Goal: Task Accomplishment & Management: Use online tool/utility

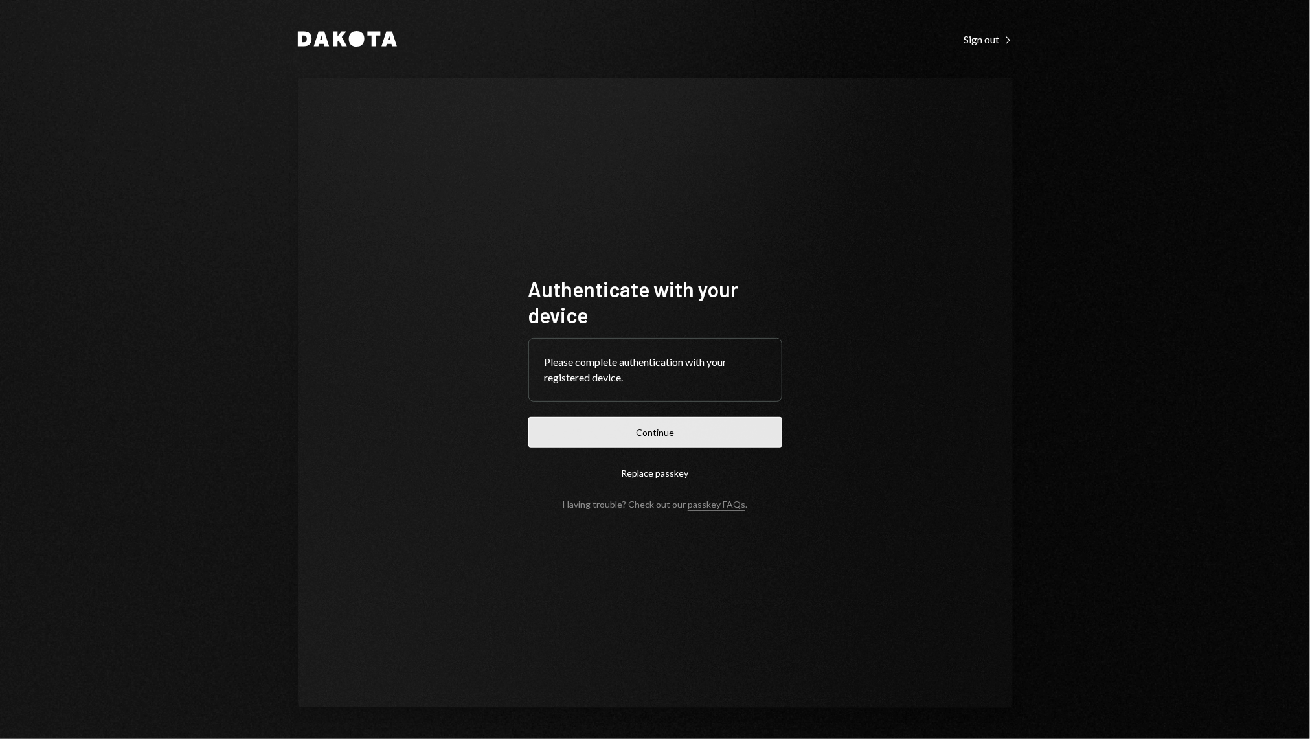
click at [596, 435] on button "Continue" at bounding box center [655, 432] width 254 height 30
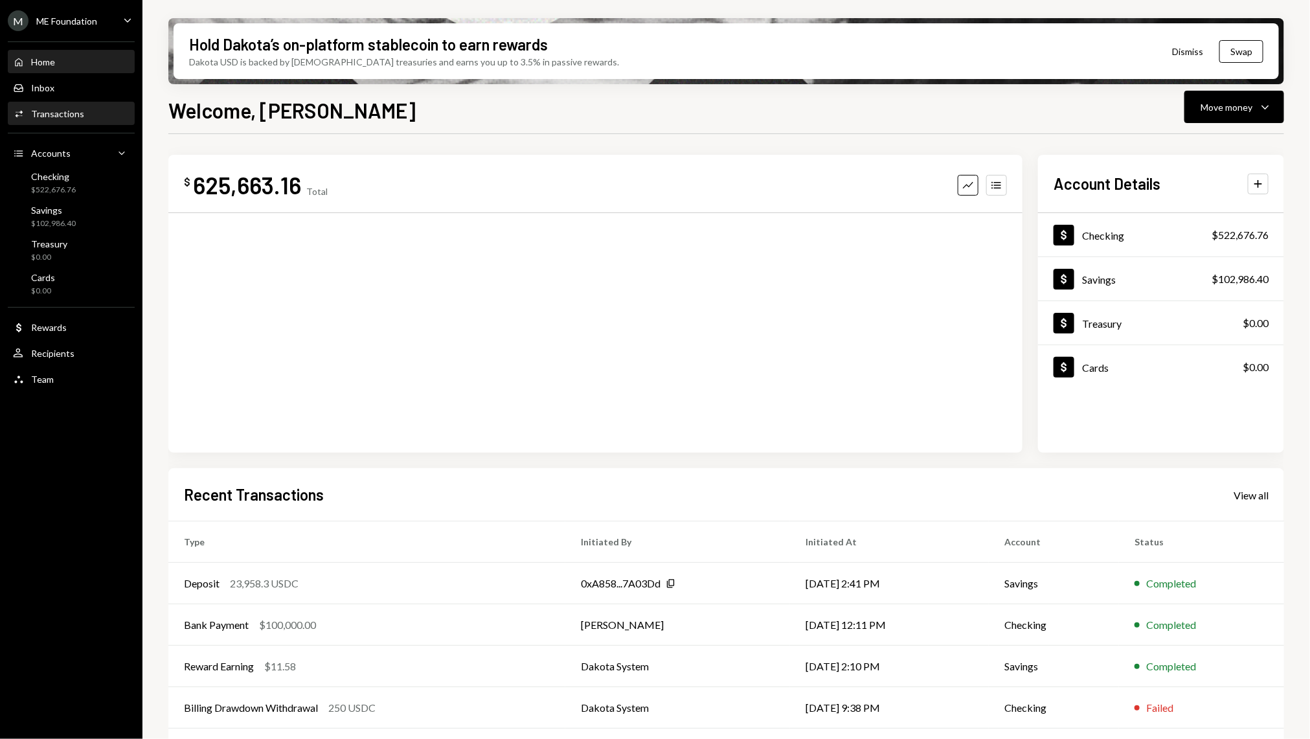
click at [95, 122] on div "Activities Transactions" at bounding box center [71, 114] width 117 height 22
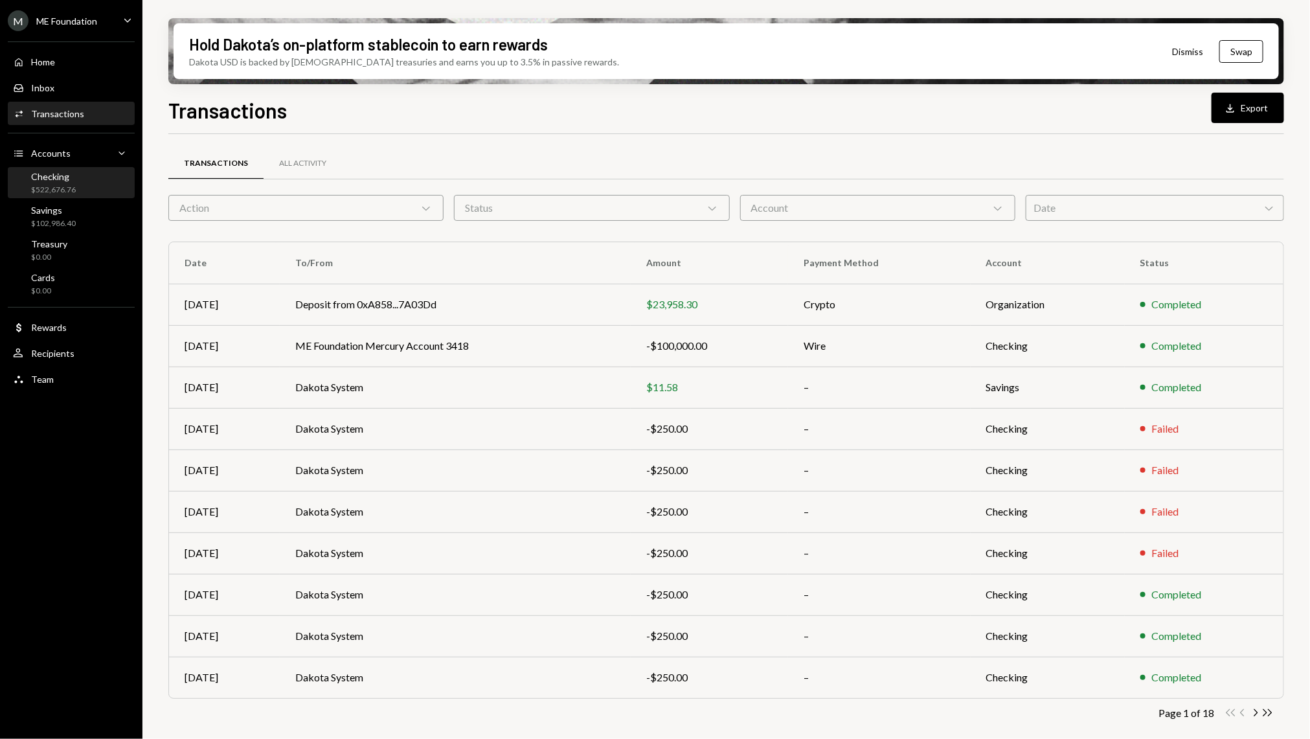
click at [89, 186] on div "Checking $522,676.76" at bounding box center [71, 183] width 117 height 25
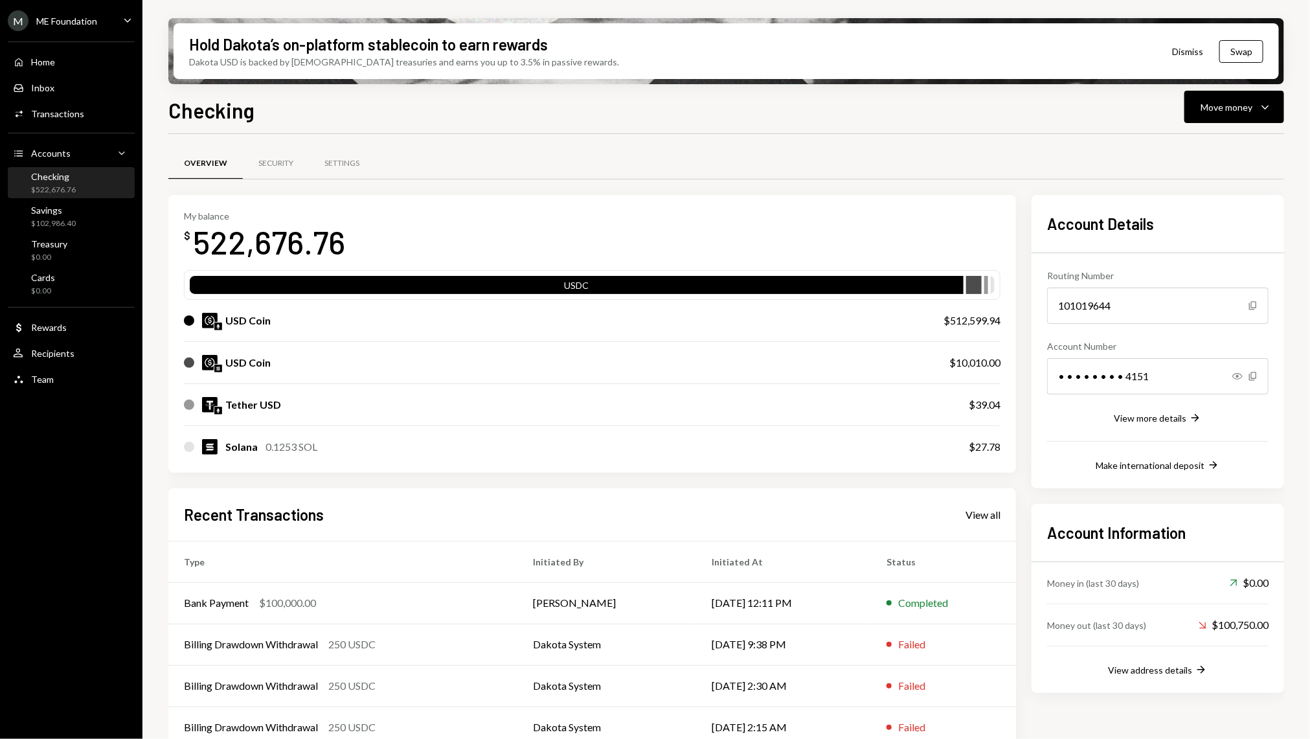
scroll to position [60, 0]
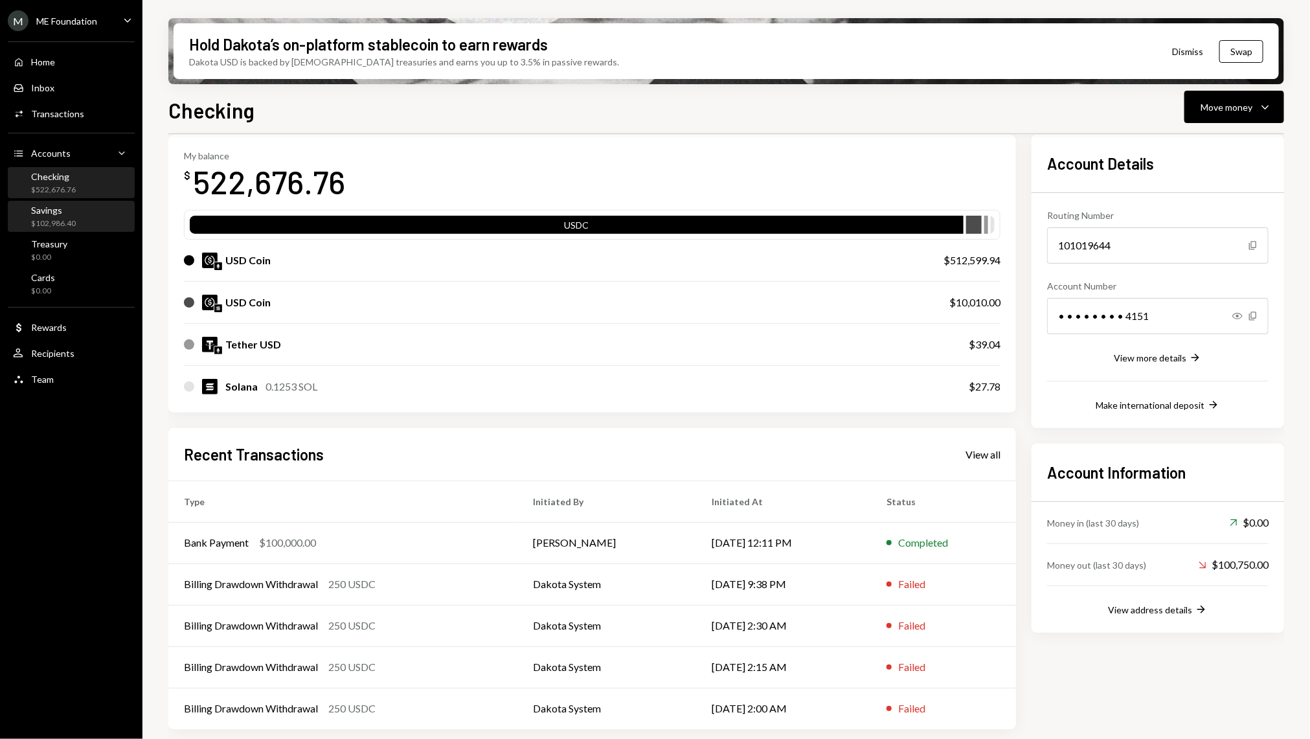
click at [81, 203] on div "Savings $102,986.40" at bounding box center [71, 217] width 117 height 30
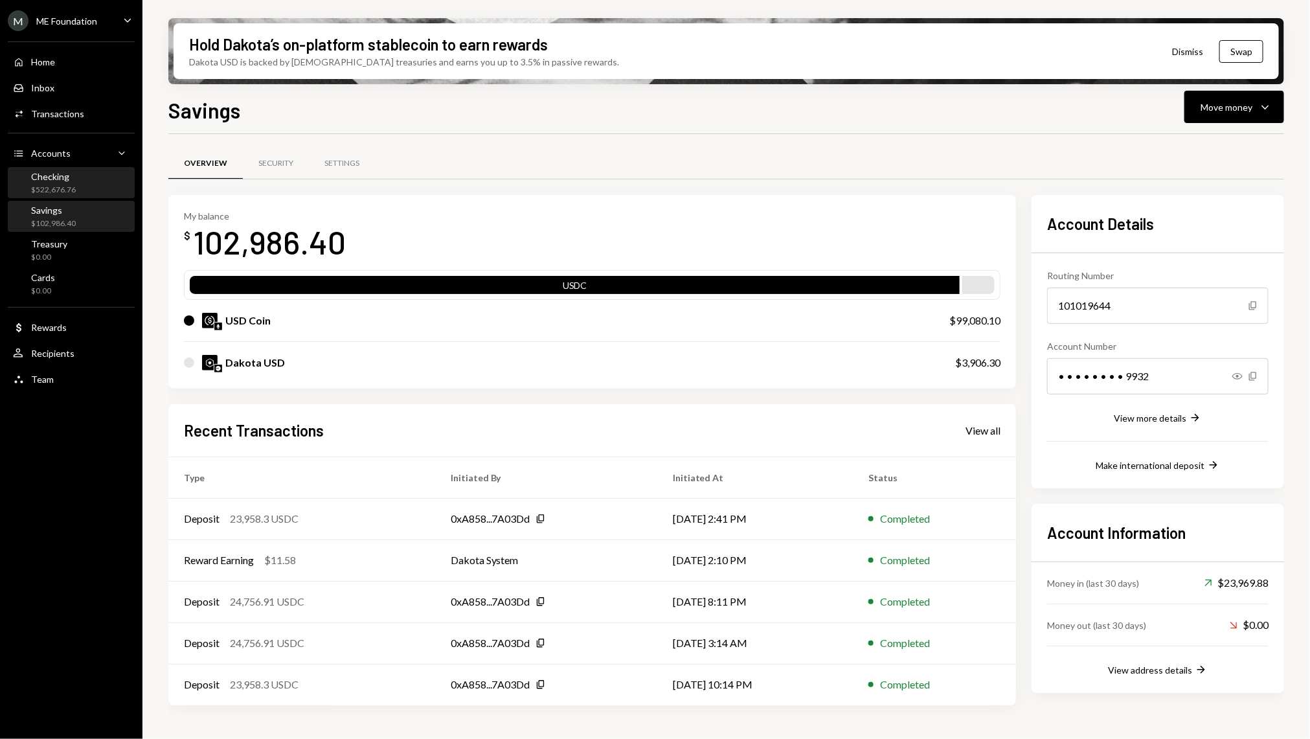
click at [108, 179] on div "Checking $522,676.76" at bounding box center [71, 183] width 117 height 25
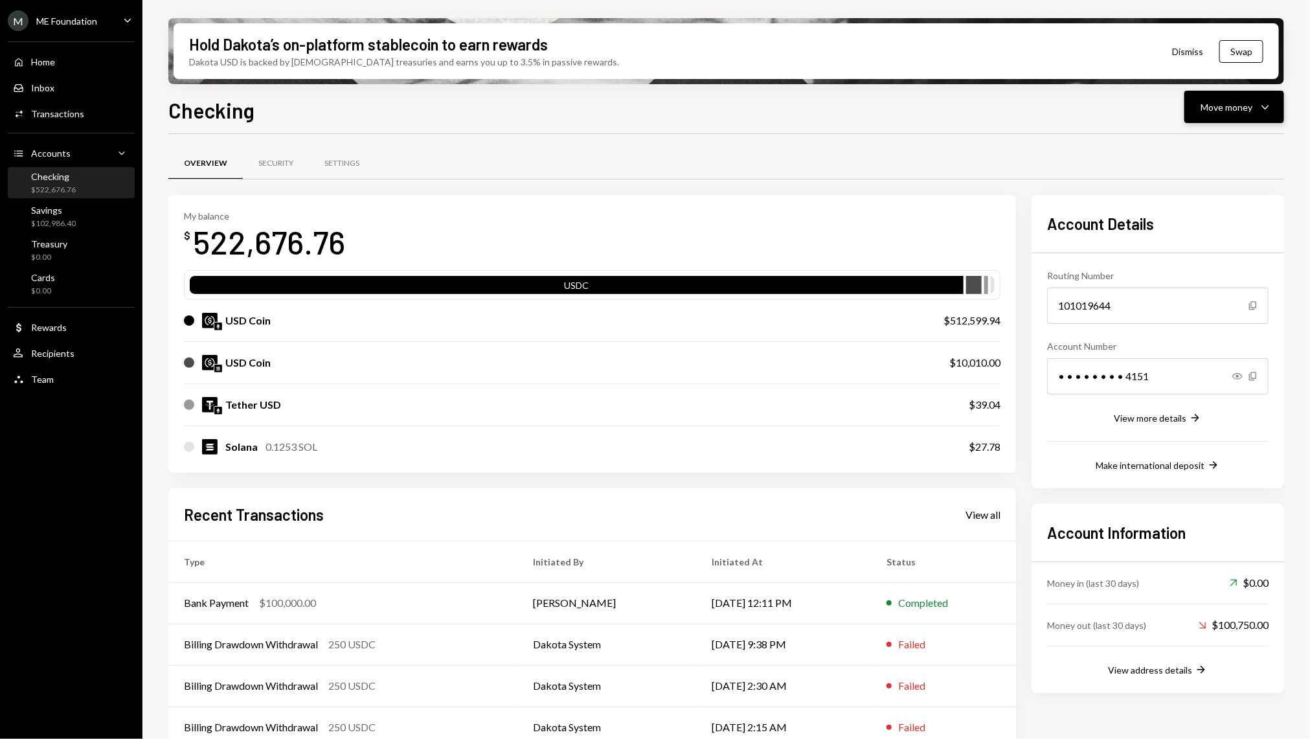
click at [1278, 116] on button "Move money Caret Down" at bounding box center [1234, 107] width 100 height 32
click at [1198, 161] on div "Convert Transfer" at bounding box center [1214, 175] width 129 height 29
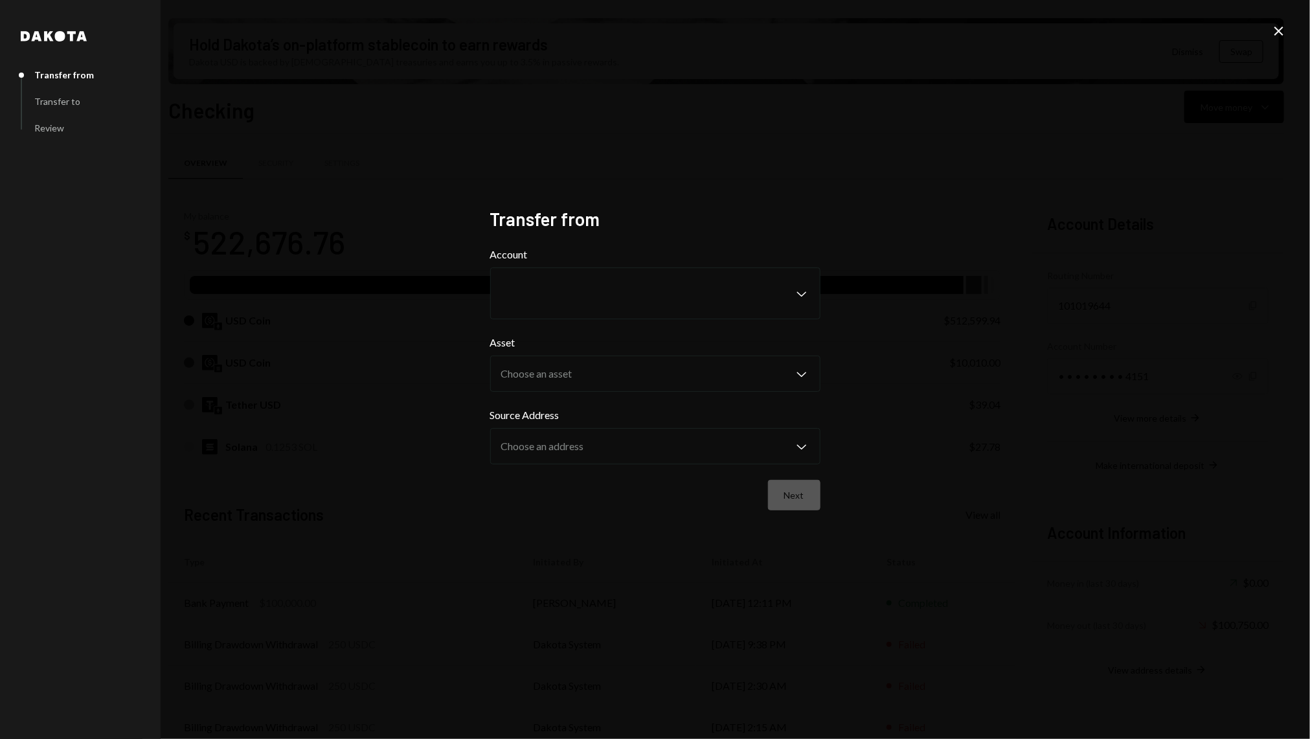
click at [1282, 16] on div "Dakota Transfer from Transfer to Review Transfer from Account Chevron Down Asse…" at bounding box center [655, 369] width 1310 height 739
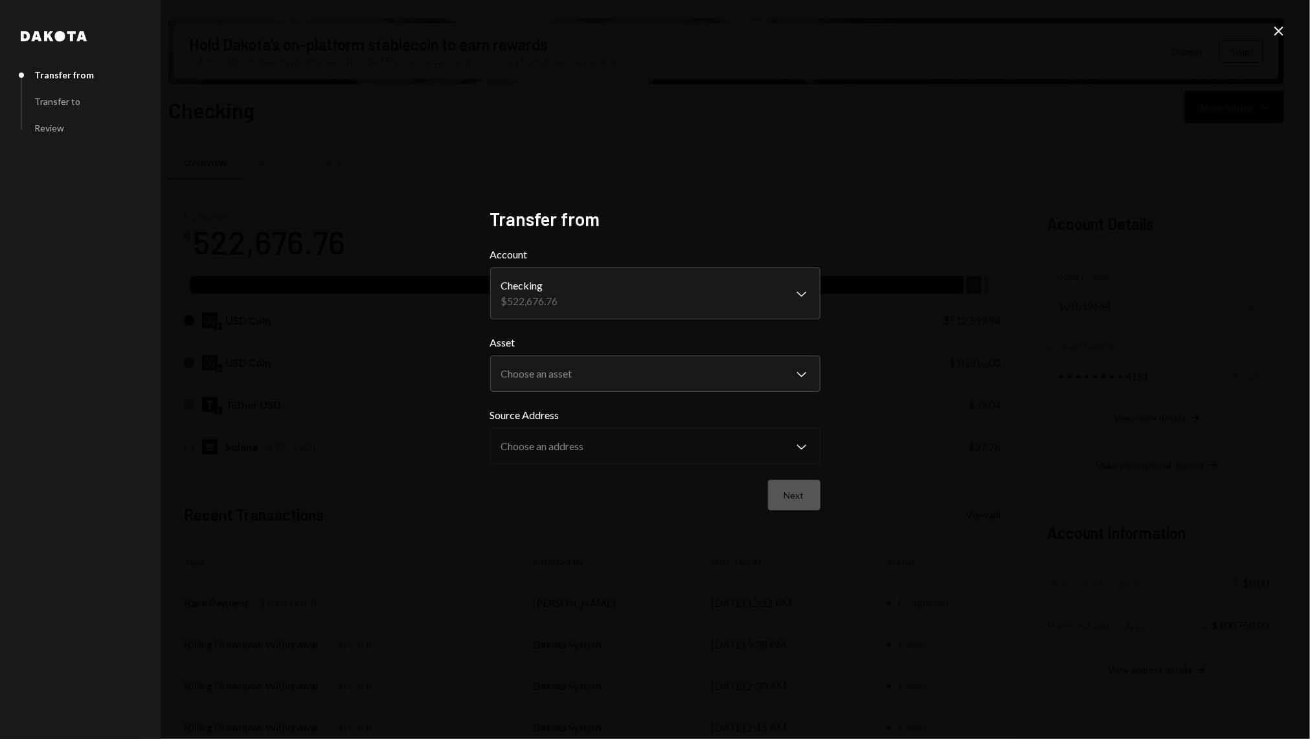
click at [1276, 35] on icon "Close" at bounding box center [1279, 31] width 16 height 16
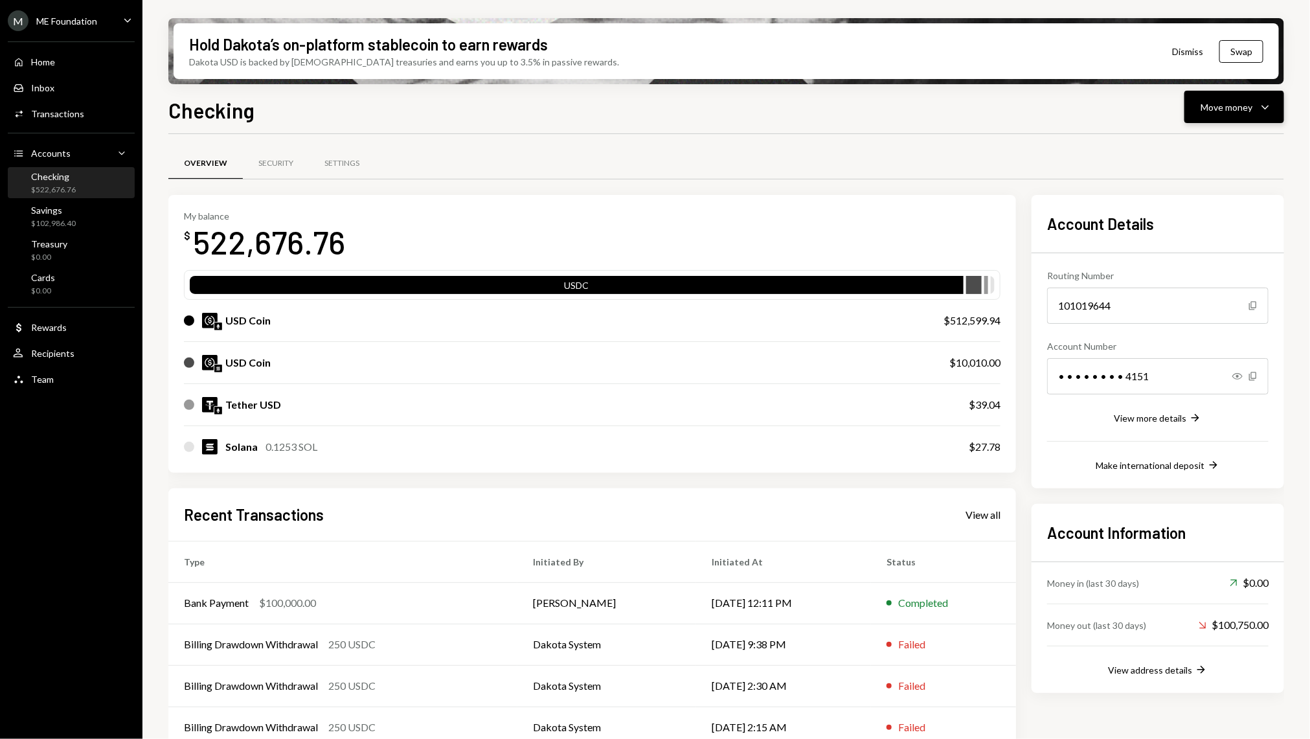
click at [1273, 96] on button "Move money Caret Down" at bounding box center [1234, 107] width 100 height 32
click at [1233, 125] on div "Checking Move money Caret Down Overview Security Settings My balance $ 522,676.…" at bounding box center [725, 455] width 1115 height 721
click at [1265, 104] on icon "Caret Down" at bounding box center [1265, 107] width 16 height 16
click at [1247, 148] on div "Send" at bounding box center [1224, 146] width 95 height 14
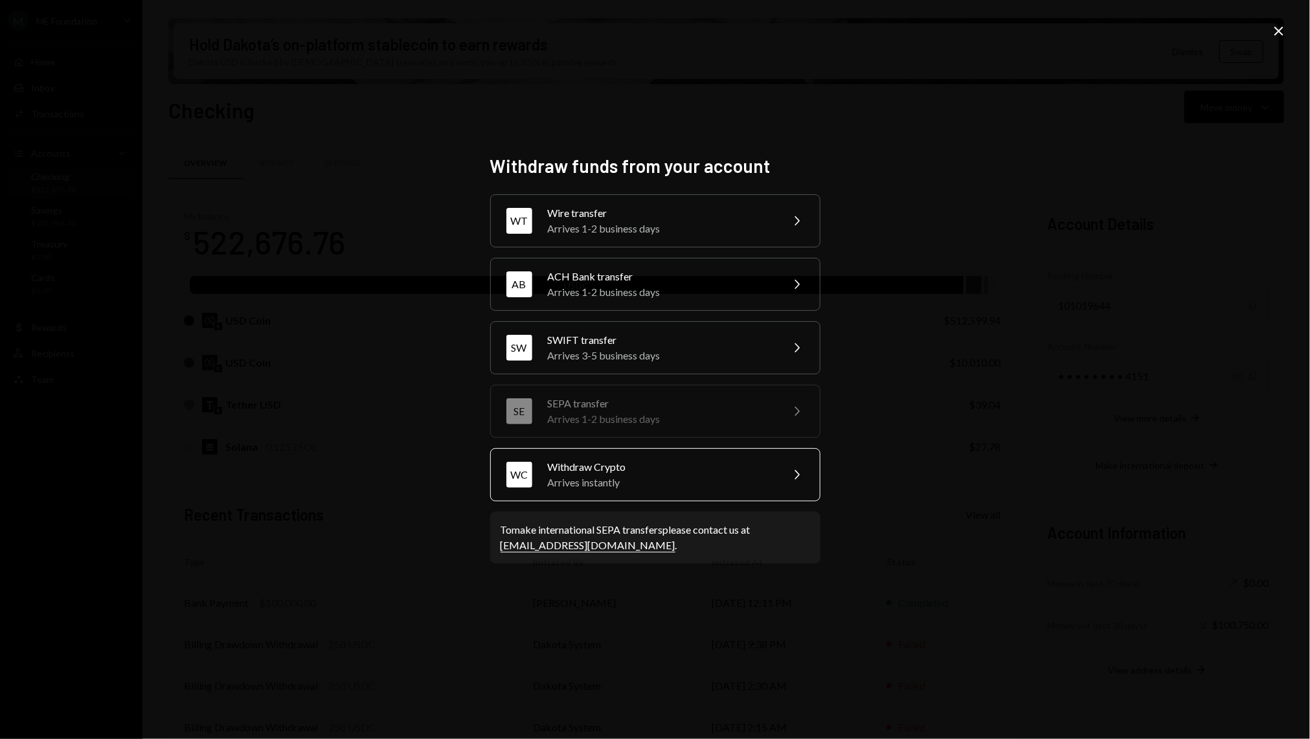
click at [615, 483] on div "Arrives instantly" at bounding box center [660, 483] width 225 height 16
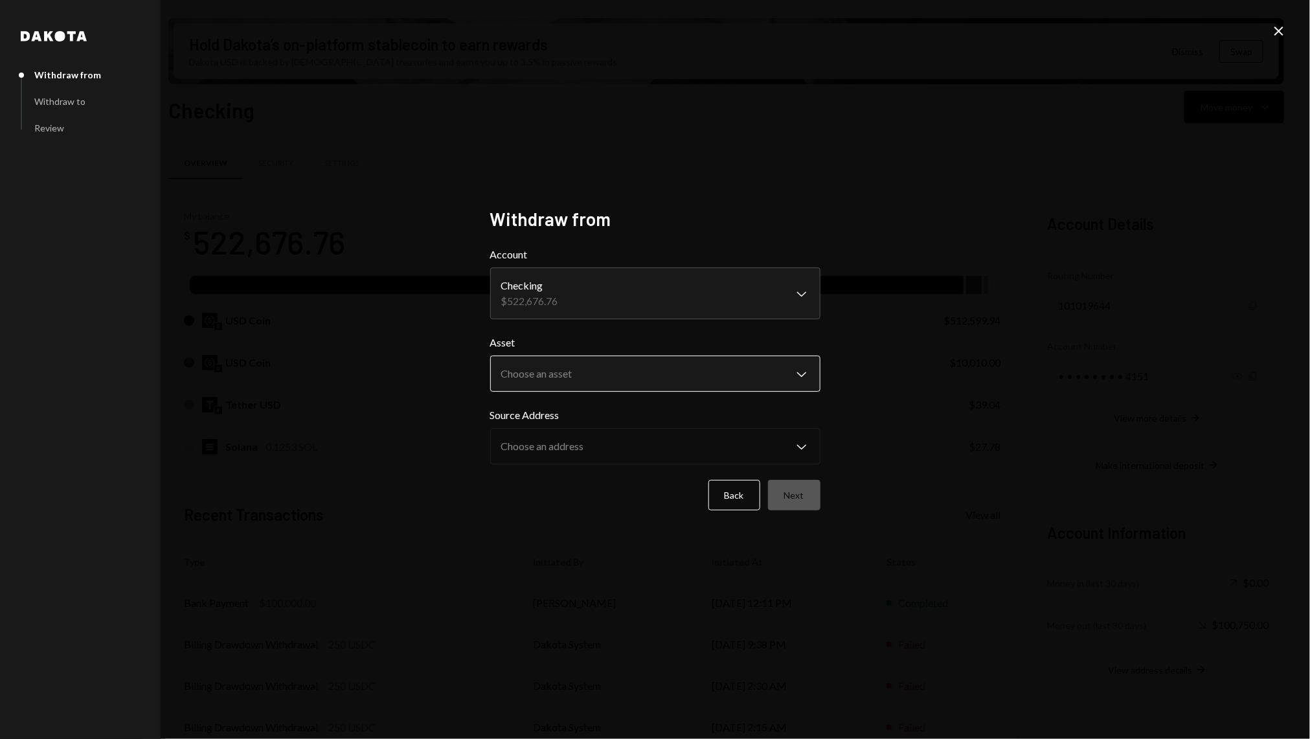
click at [589, 373] on body "M ME Foundation Caret Down Home Home Inbox Inbox Activities Transactions Accoun…" at bounding box center [655, 369] width 1310 height 739
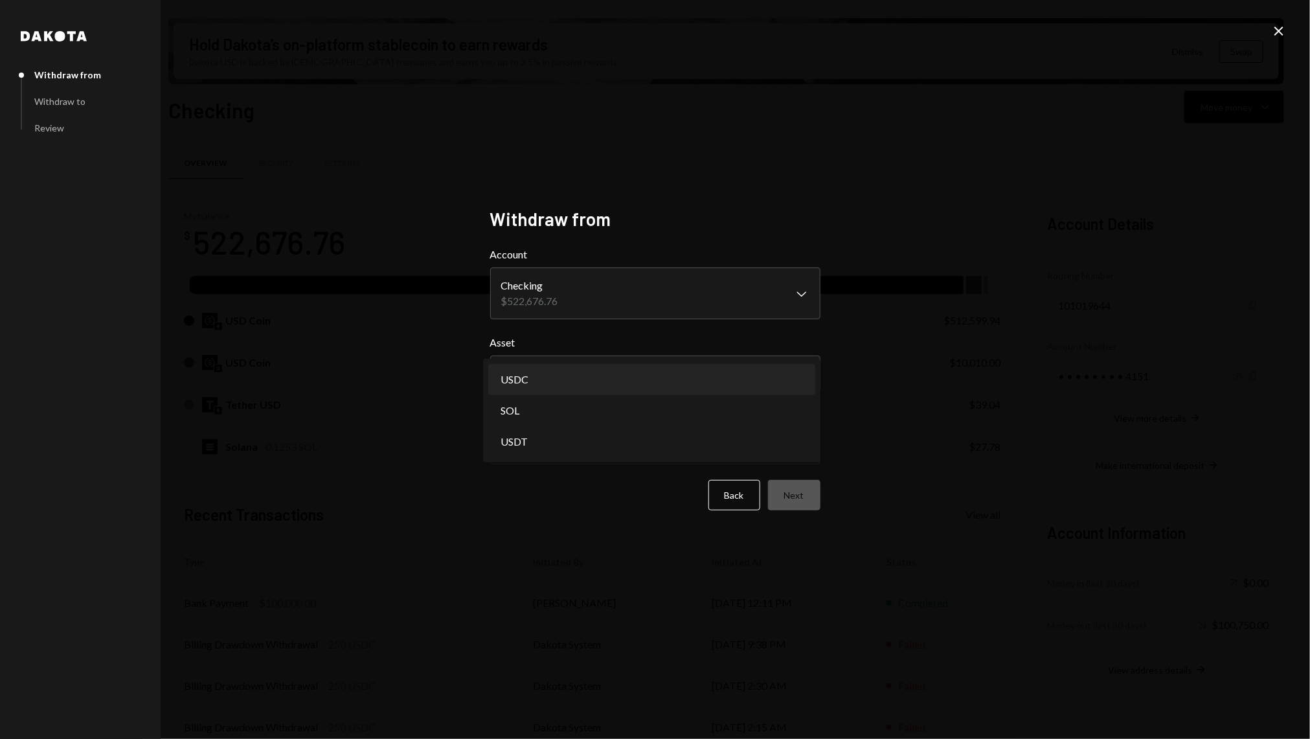
select select "****"
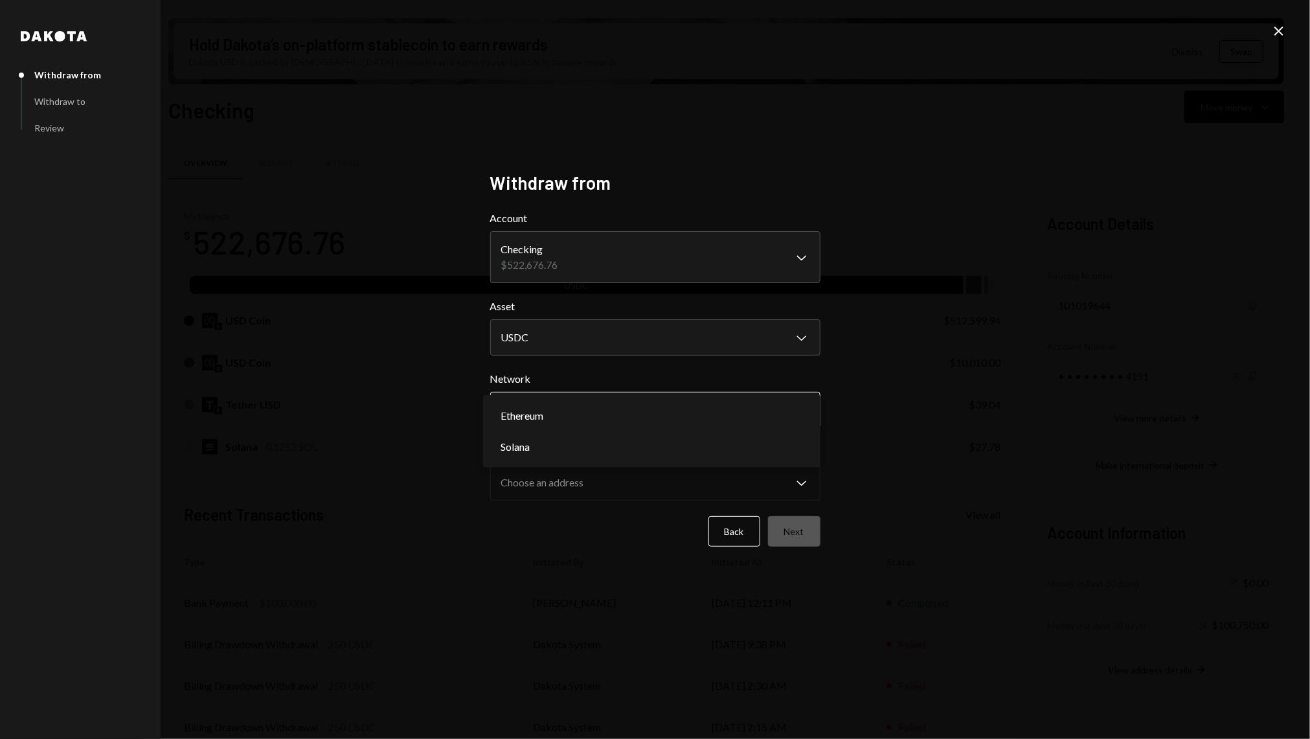
click at [580, 420] on body "M ME Foundation Caret Down Home Home Inbox Inbox Activities Transactions Accoun…" at bounding box center [655, 369] width 1310 height 739
select select "**********"
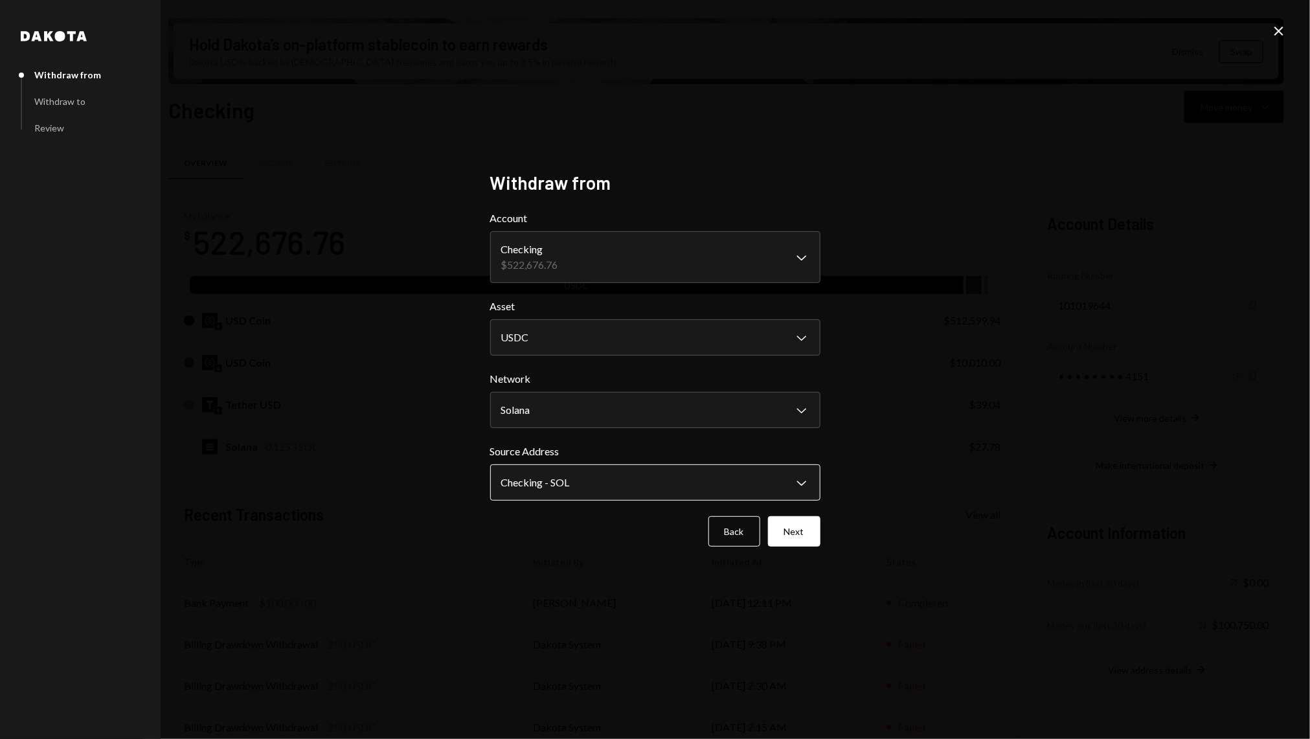
click at [587, 479] on body "M ME Foundation Caret Down Home Home Inbox Inbox Activities Transactions Accoun…" at bounding box center [655, 369] width 1310 height 739
click at [704, 485] on body "M ME Foundation Caret Down Home Home Inbox Inbox Activities Transactions Accoun…" at bounding box center [655, 369] width 1310 height 739
click at [798, 531] on button "Next" at bounding box center [794, 531] width 52 height 30
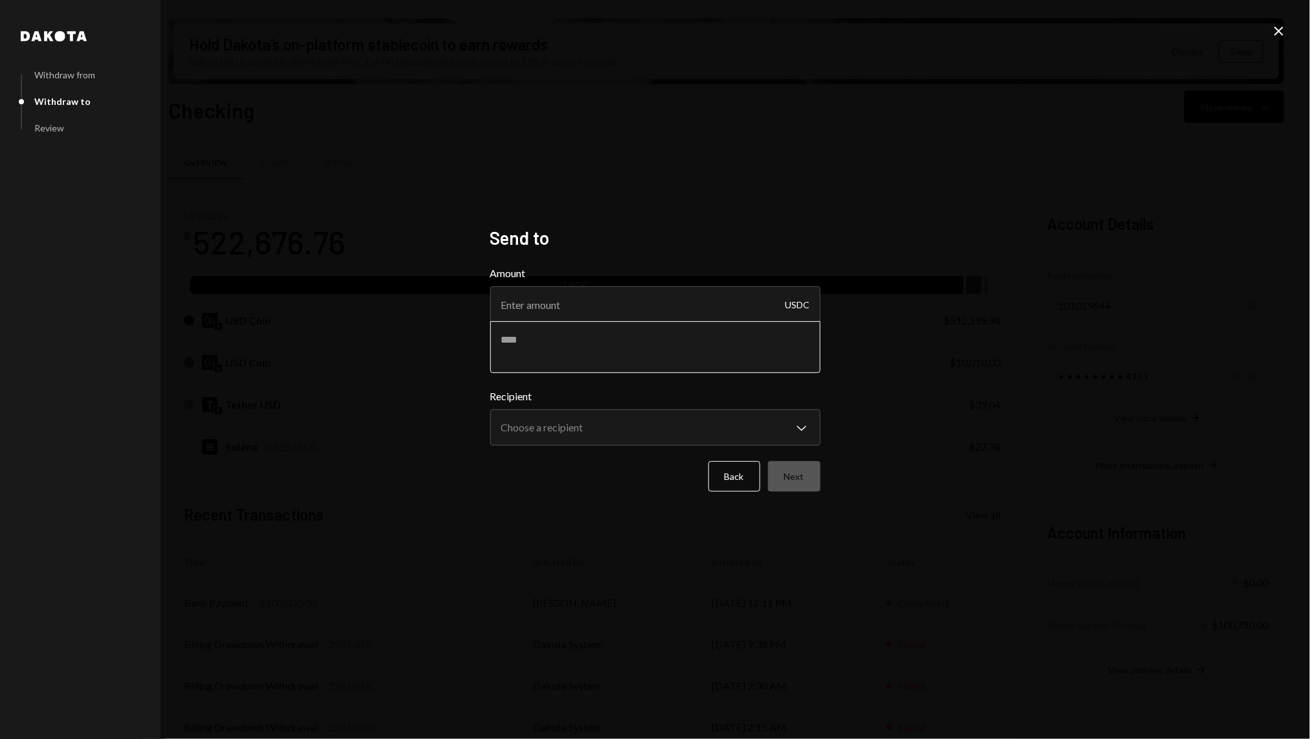
click at [625, 333] on textarea at bounding box center [655, 347] width 330 height 52
click at [609, 449] on form "**********" at bounding box center [655, 378] width 330 height 226
click at [609, 434] on body "M ME Foundation Caret Down Home Home Inbox Inbox Activities Transactions Accoun…" at bounding box center [655, 369] width 1310 height 739
click at [729, 478] on button "Back" at bounding box center [734, 476] width 52 height 30
